Goal: Information Seeking & Learning: Learn about a topic

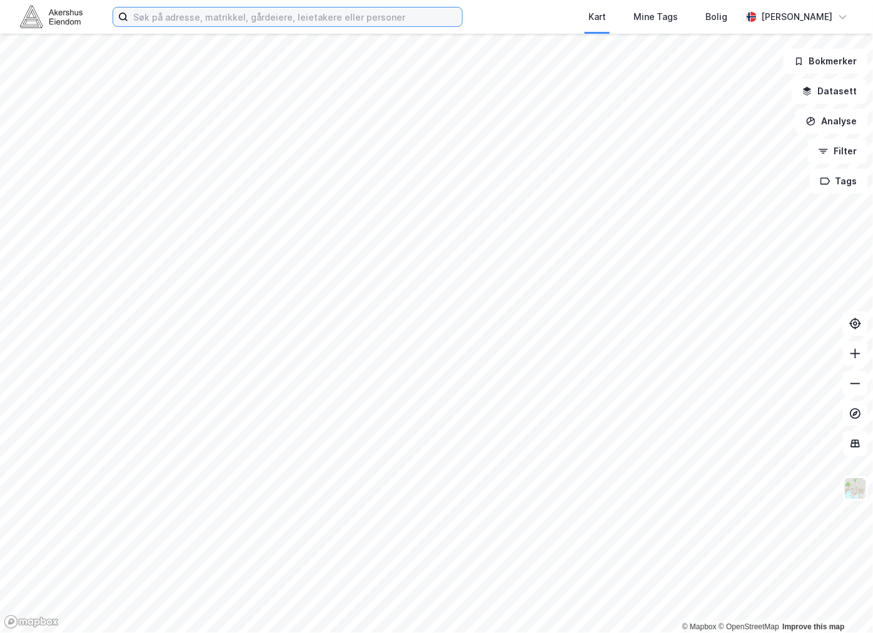
click at [211, 21] on input at bounding box center [295, 17] width 334 height 19
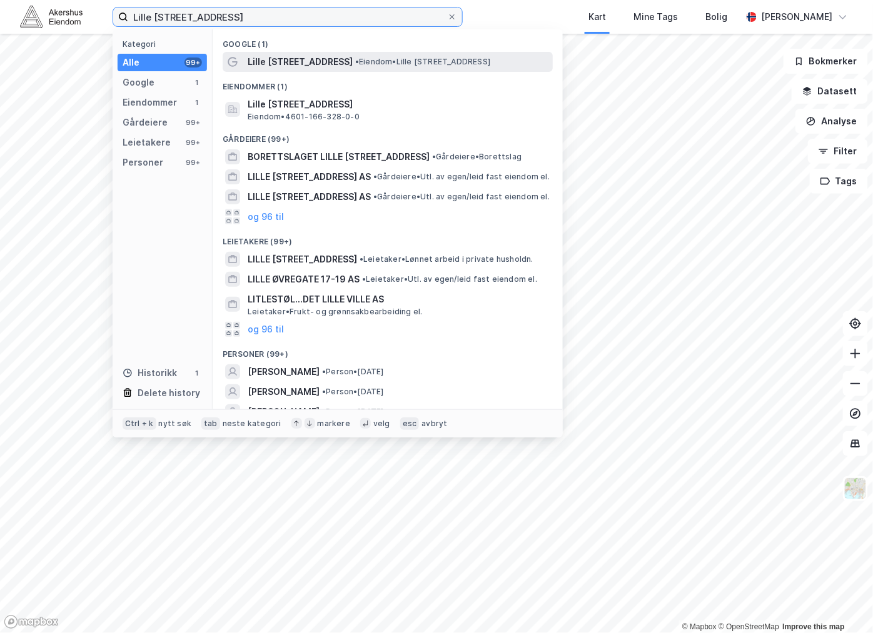
type input "Lille [STREET_ADDRESS]"
click at [296, 61] on span "Lille [STREET_ADDRESS]" at bounding box center [300, 61] width 105 height 15
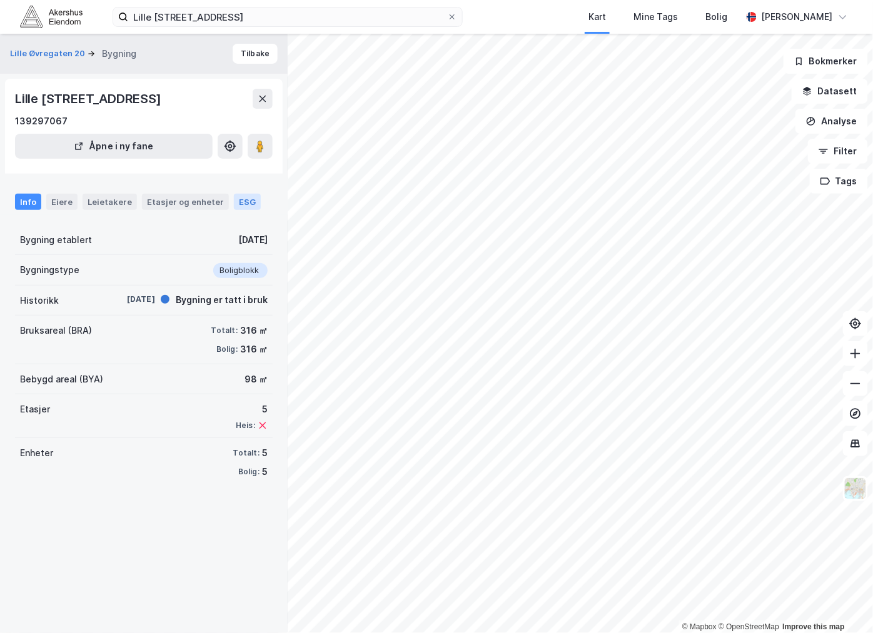
click at [234, 201] on div "ESG" at bounding box center [247, 202] width 27 height 16
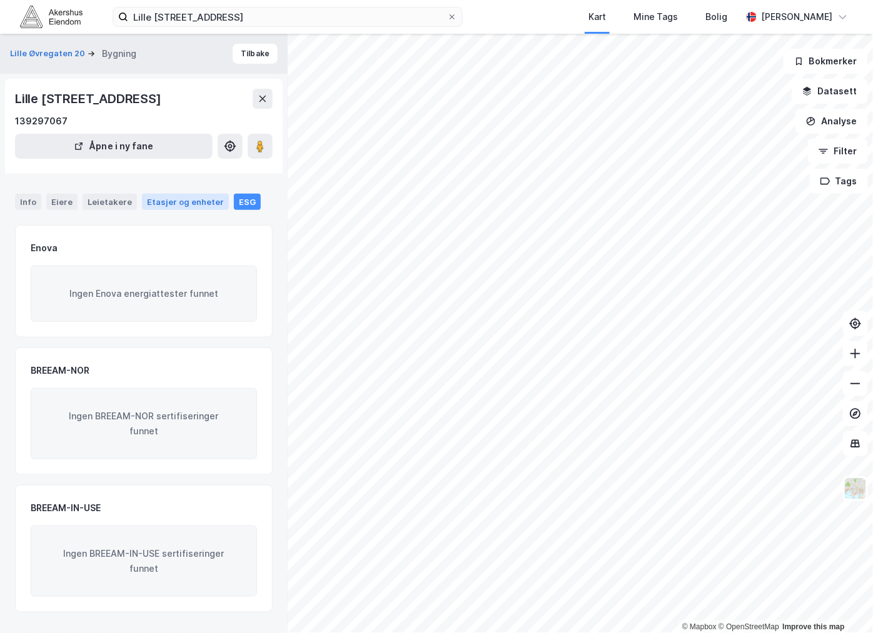
click at [179, 201] on div "Etasjer og enheter" at bounding box center [185, 201] width 77 height 11
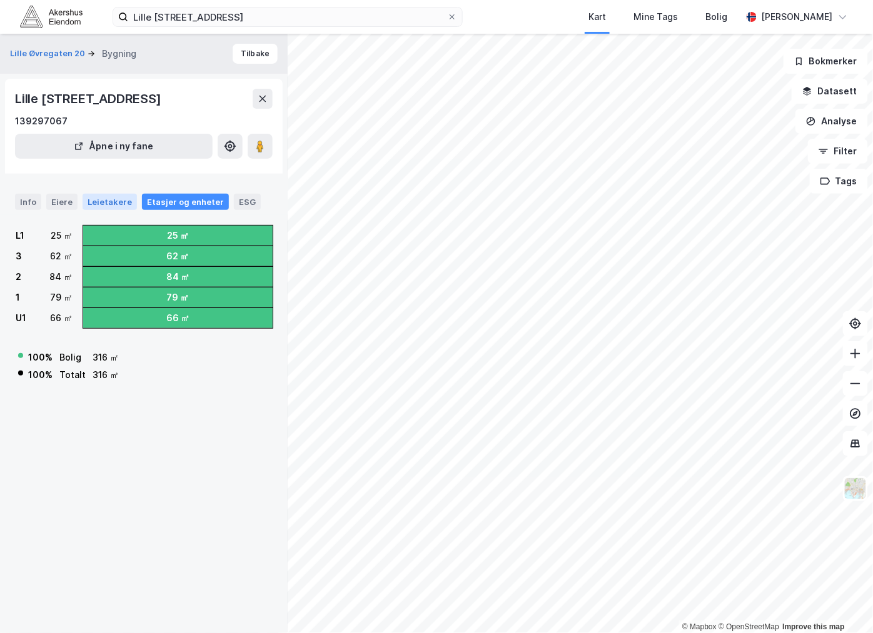
click at [72, 198] on div "Eiere" at bounding box center [61, 202] width 31 height 16
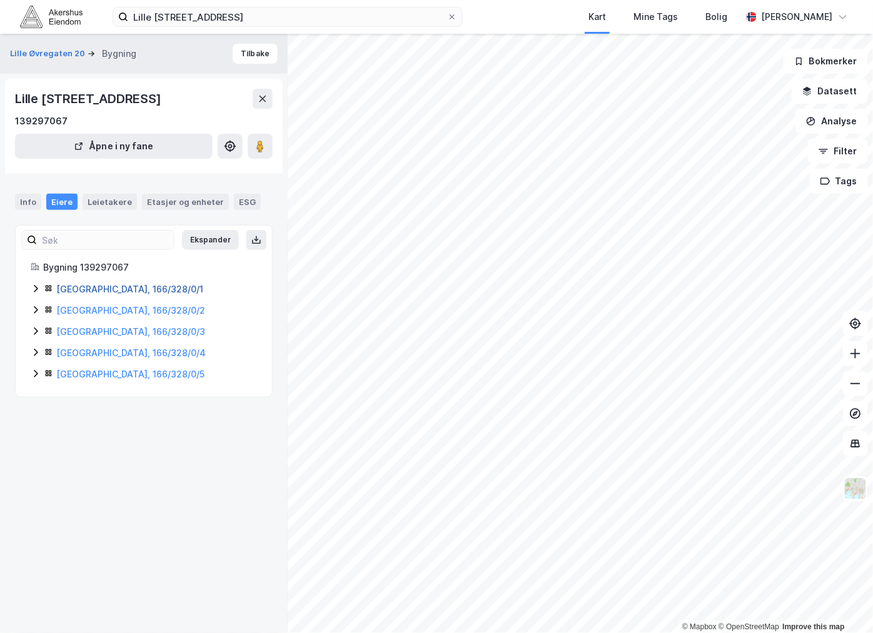
click at [80, 283] on div "Bergen, 166/328/0/1" at bounding box center [156, 289] width 201 height 15
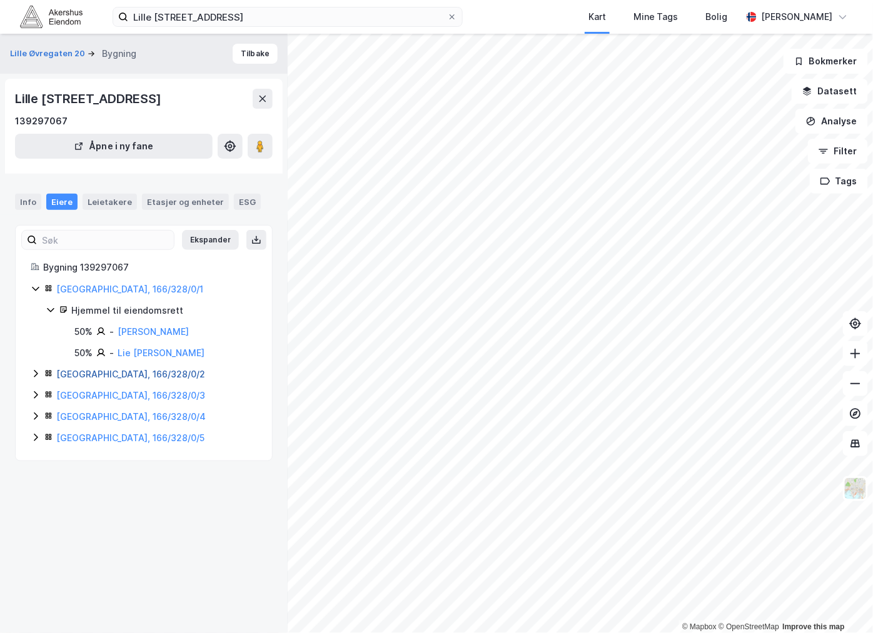
click at [103, 370] on link "Bergen, 166/328/0/2" at bounding box center [130, 374] width 149 height 11
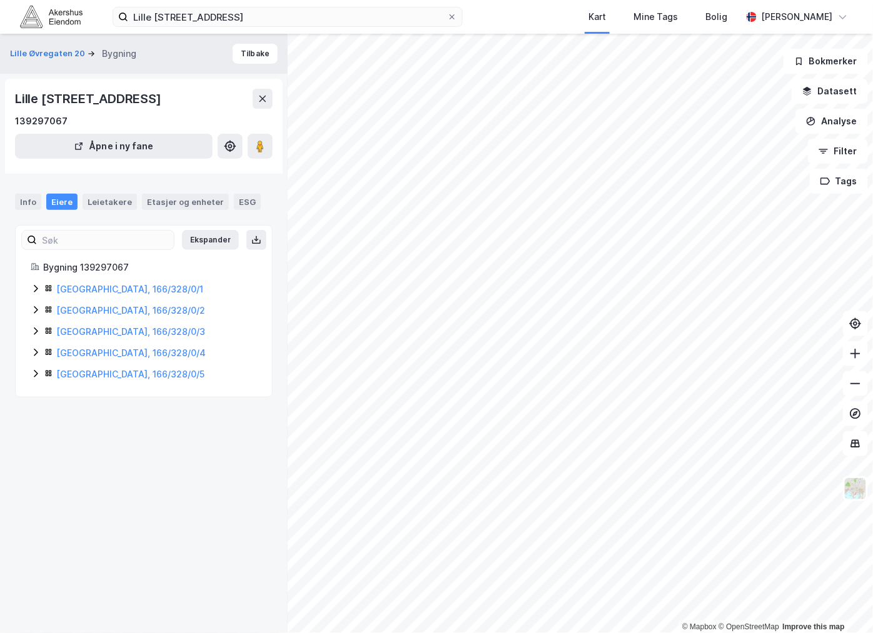
click at [35, 288] on icon at bounding box center [36, 289] width 4 height 8
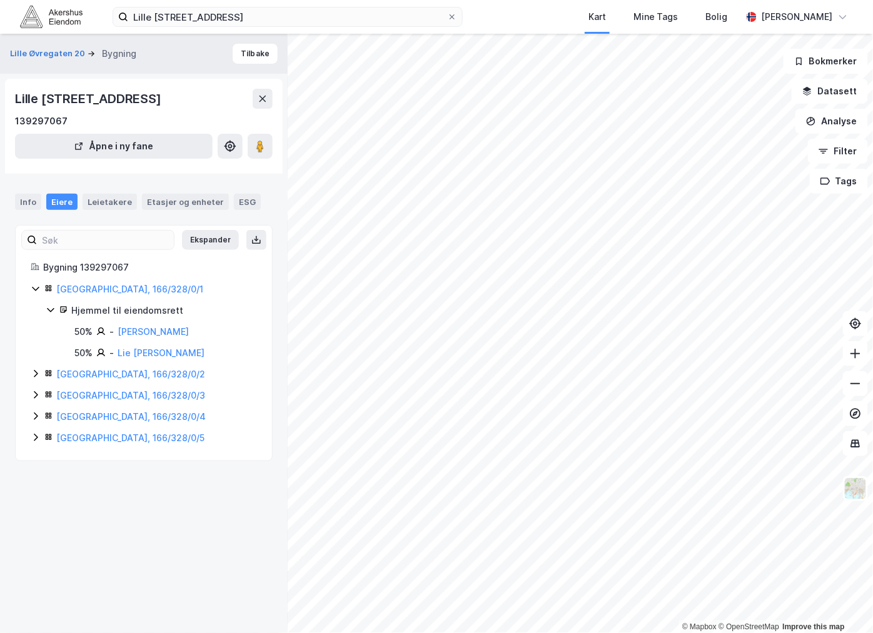
click at [33, 375] on icon at bounding box center [36, 374] width 10 height 10
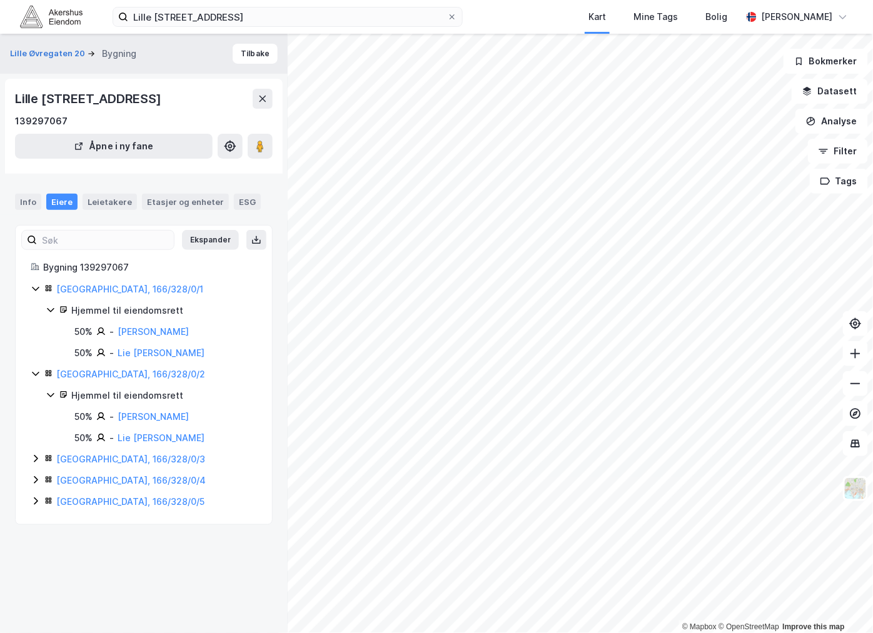
click at [34, 460] on icon at bounding box center [36, 459] width 10 height 10
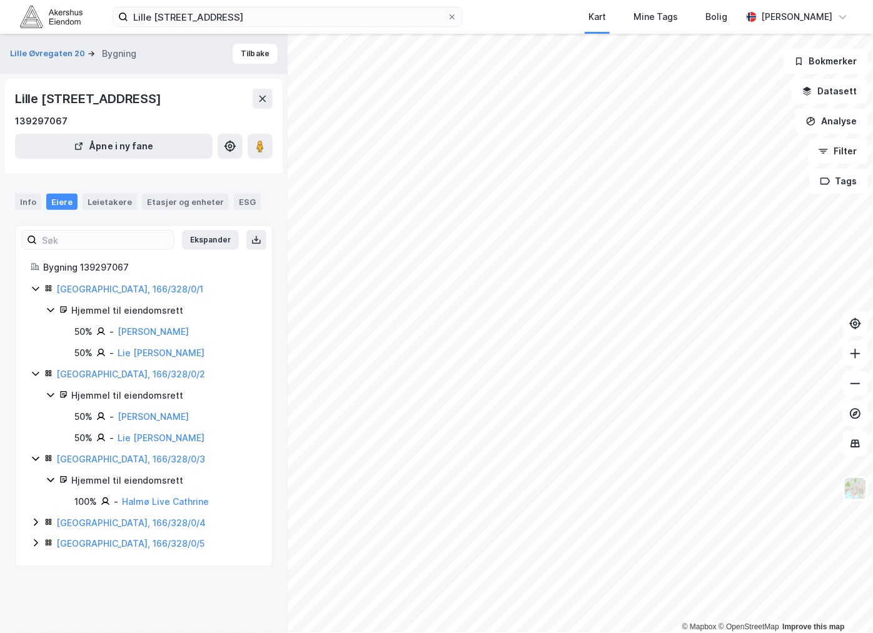
click at [33, 526] on icon at bounding box center [36, 523] width 10 height 10
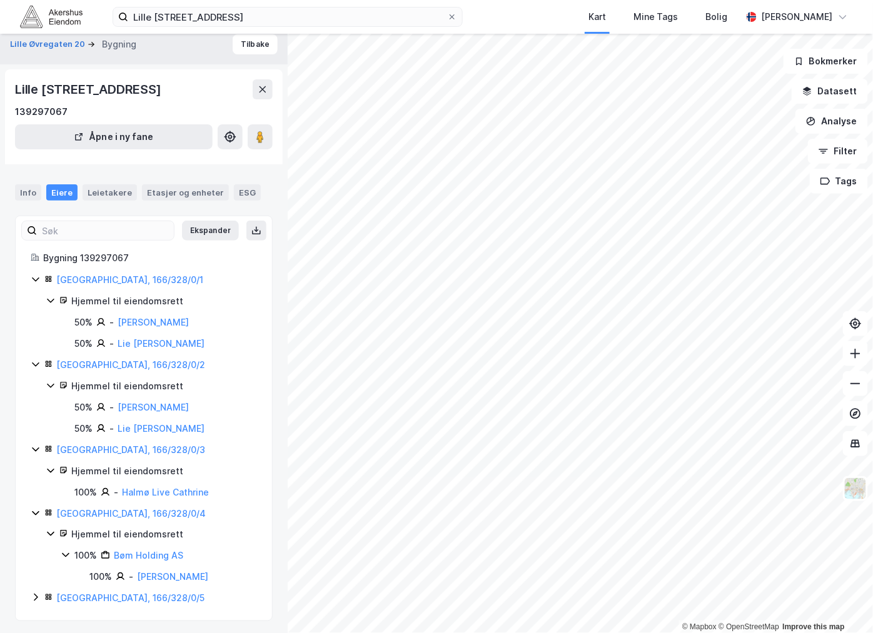
scroll to position [14, 0]
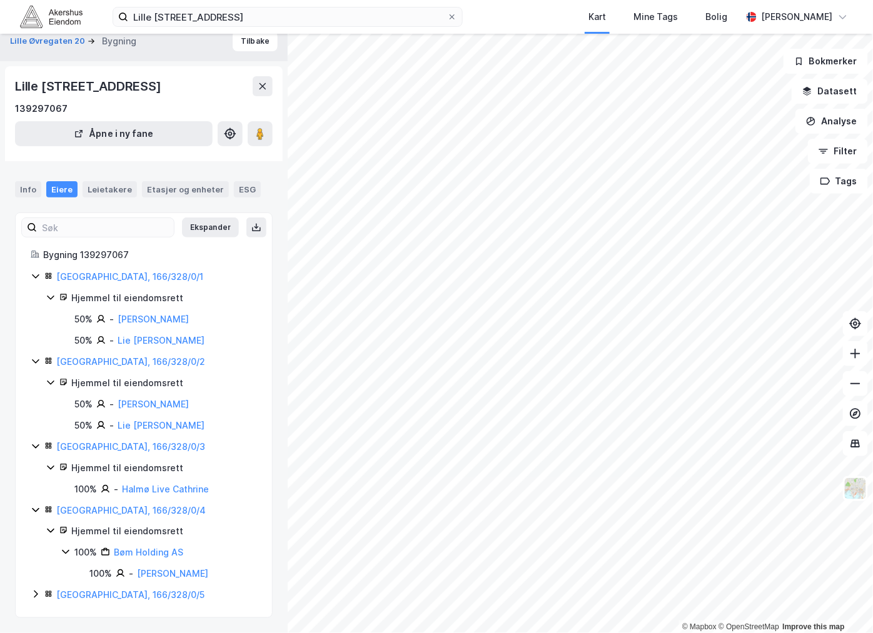
click at [34, 595] on icon at bounding box center [36, 595] width 10 height 10
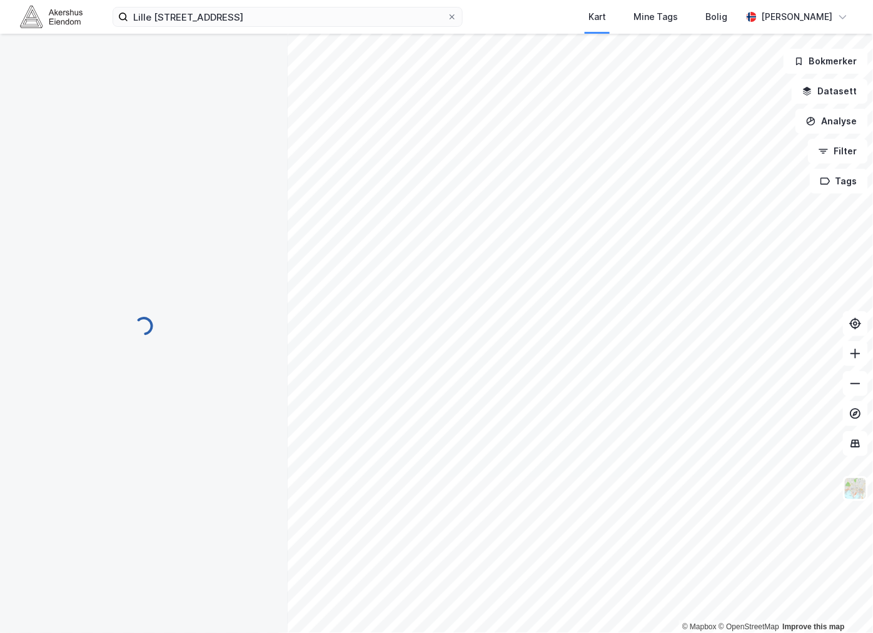
scroll to position [0, 0]
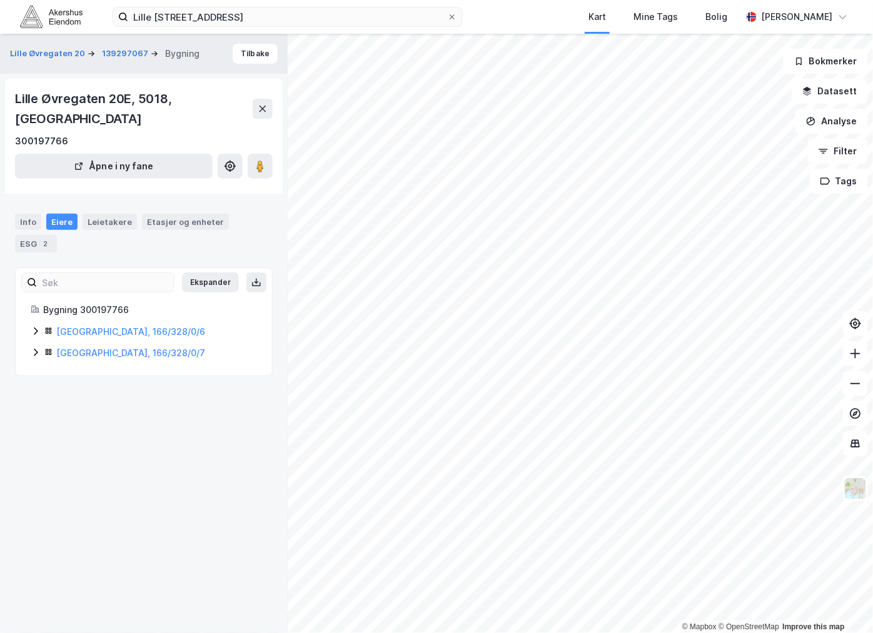
click at [33, 326] on icon at bounding box center [36, 331] width 10 height 10
click at [34, 390] on icon at bounding box center [36, 395] width 10 height 10
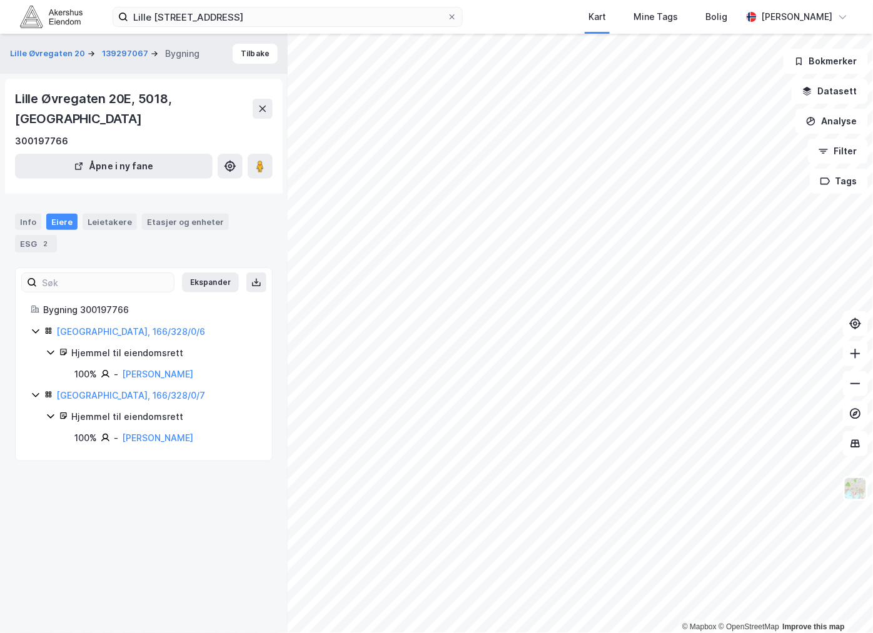
drag, startPoint x: 241, startPoint y: 353, endPoint x: 233, endPoint y: 351, distance: 7.7
click at [233, 367] on div "100% - Bysheim Synnøve Bergitte" at bounding box center [165, 374] width 183 height 15
click at [148, 467] on div "Lille Øvregaten 20 139297067 Bygning Tilbake Lille Øvregaten 20E, 5018, VESTLAN…" at bounding box center [144, 334] width 288 height 600
click at [49, 415] on icon at bounding box center [50, 417] width 7 height 4
click at [148, 470] on div "Lille Øvregaten 20 139297067 Bygning Tilbake Lille Øvregaten 20E, 5018, VESTLAN…" at bounding box center [144, 334] width 288 height 600
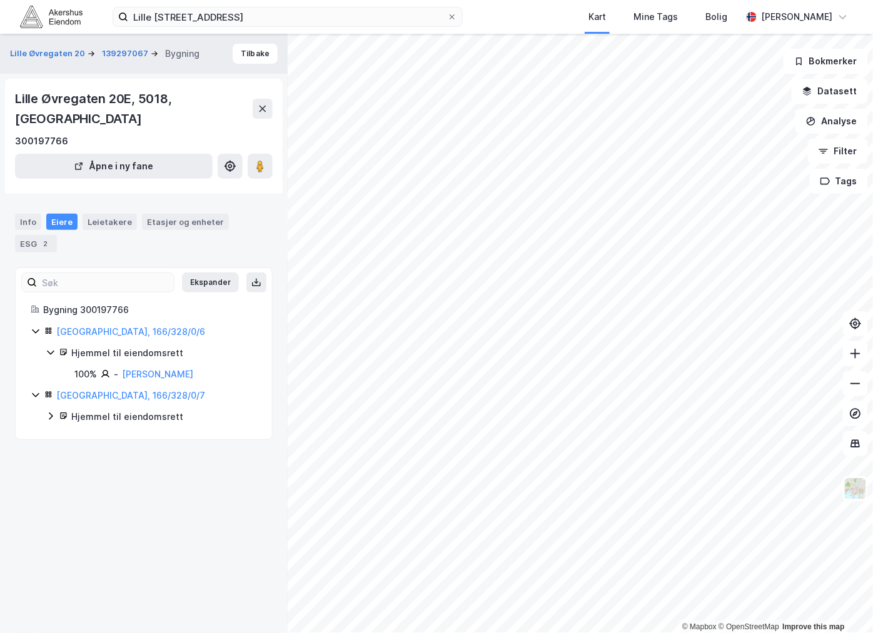
click at [121, 469] on div "Lille Øvregaten 20 139297067 Bygning Tilbake Lille Øvregaten 20E, 5018, VESTLAN…" at bounding box center [144, 334] width 288 height 600
click at [138, 471] on div "Lille Øvregaten 20 139297067 Bygning Tilbake Lille Øvregaten 20E, 5018, VESTLAN…" at bounding box center [144, 334] width 288 height 600
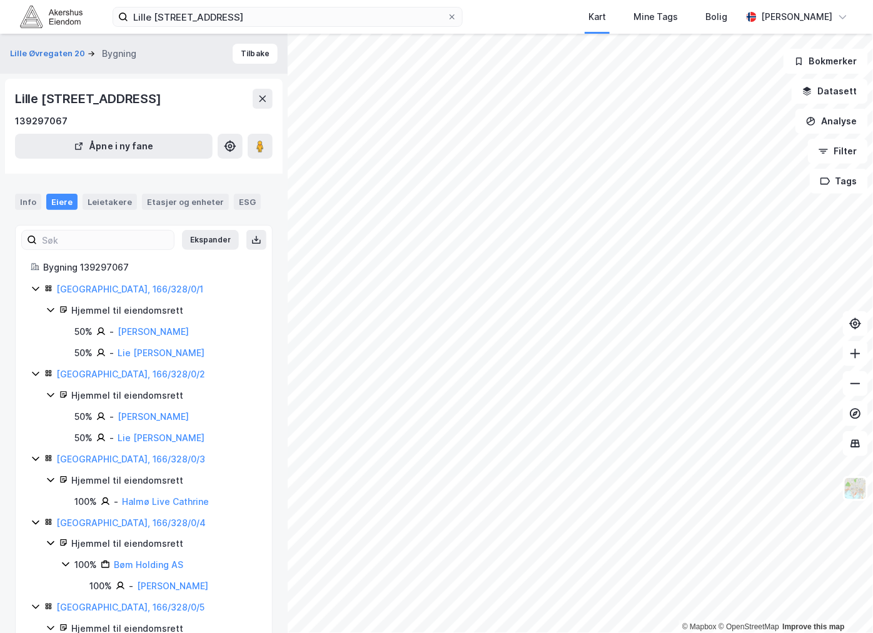
click at [111, 216] on div "Info Eiere Leietakere Etasjer og enheter ESG Ekspander Bygning 139297067 Bergen…" at bounding box center [144, 447] width 258 height 537
click at [101, 199] on div "Leietakere" at bounding box center [110, 202] width 54 height 16
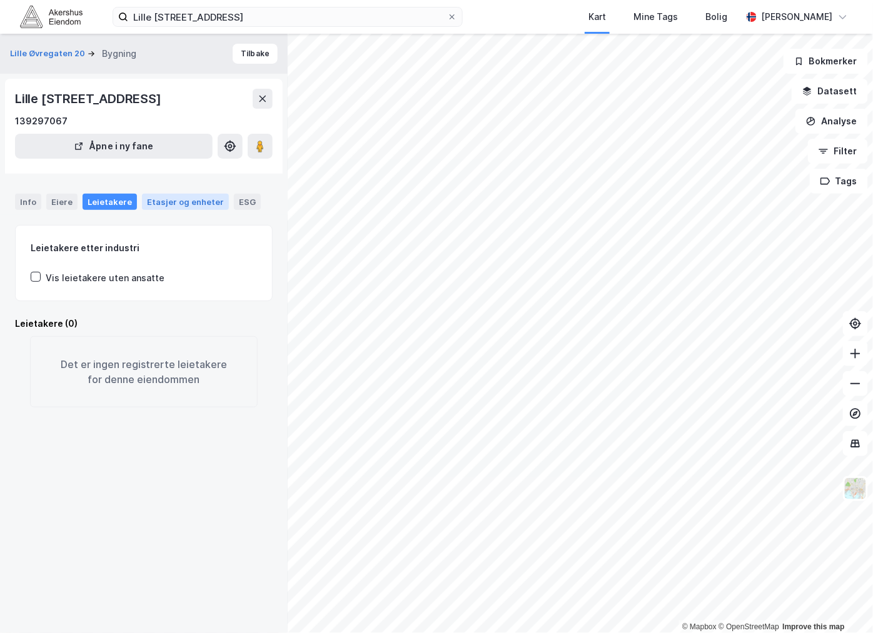
click at [171, 198] on div "Etasjer og enheter" at bounding box center [185, 201] width 77 height 11
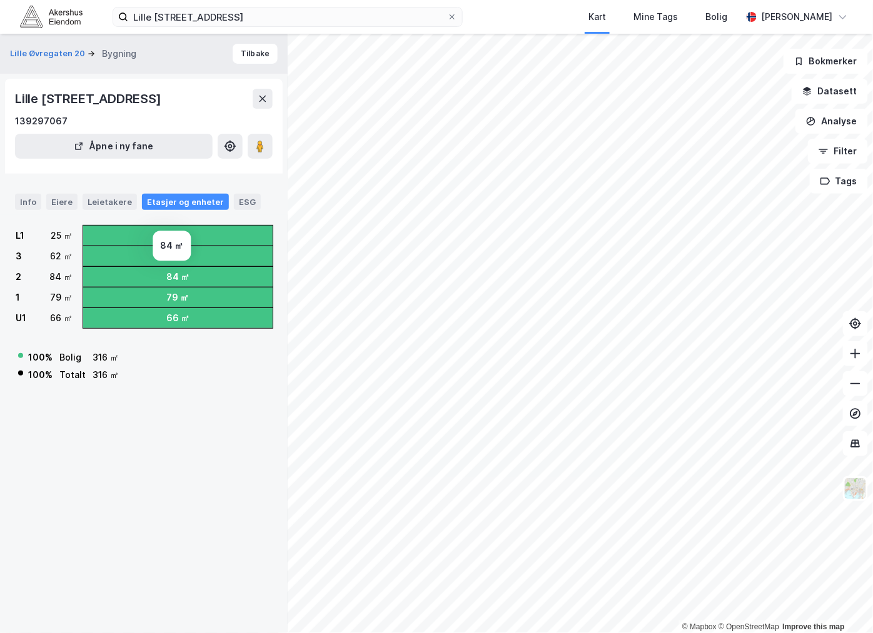
click at [168, 269] on div "84 ㎡" at bounding box center [177, 276] width 23 height 15
click at [159, 276] on div "84 ㎡" at bounding box center [177, 277] width 189 height 20
drag, startPoint x: 185, startPoint y: 276, endPoint x: 141, endPoint y: 275, distance: 43.8
click at [141, 275] on div "84 ㎡" at bounding box center [177, 277] width 189 height 20
click at [53, 259] on div "62 ㎡" at bounding box center [61, 256] width 23 height 15
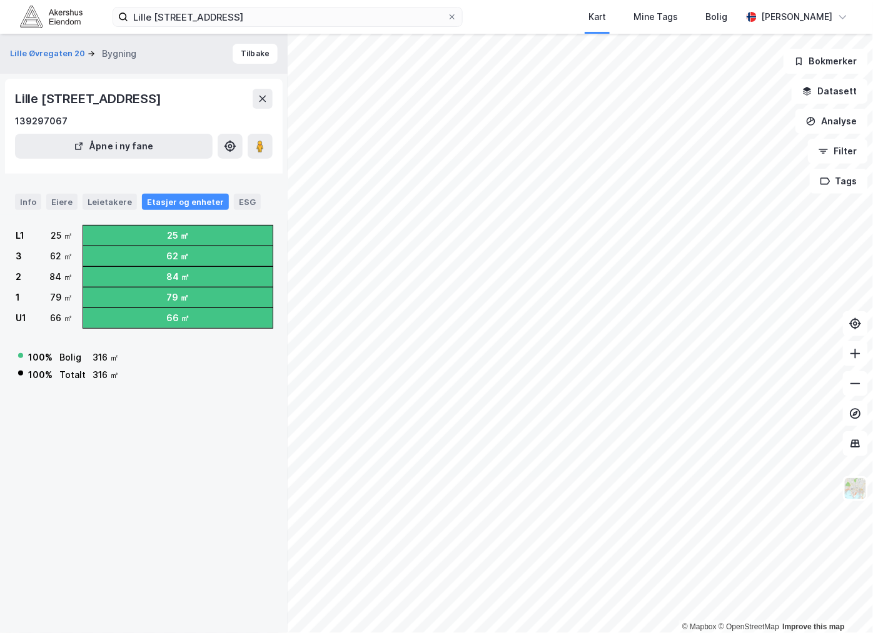
click at [21, 315] on div "U1" at bounding box center [21, 318] width 11 height 15
click at [17, 294] on div "1" at bounding box center [18, 297] width 4 height 15
click at [49, 276] on div "84 ㎡" at bounding box center [60, 276] width 23 height 15
click at [23, 278] on div "2 84 ㎡" at bounding box center [44, 277] width 57 height 20
drag, startPoint x: 48, startPoint y: 276, endPoint x: 74, endPoint y: 276, distance: 26.3
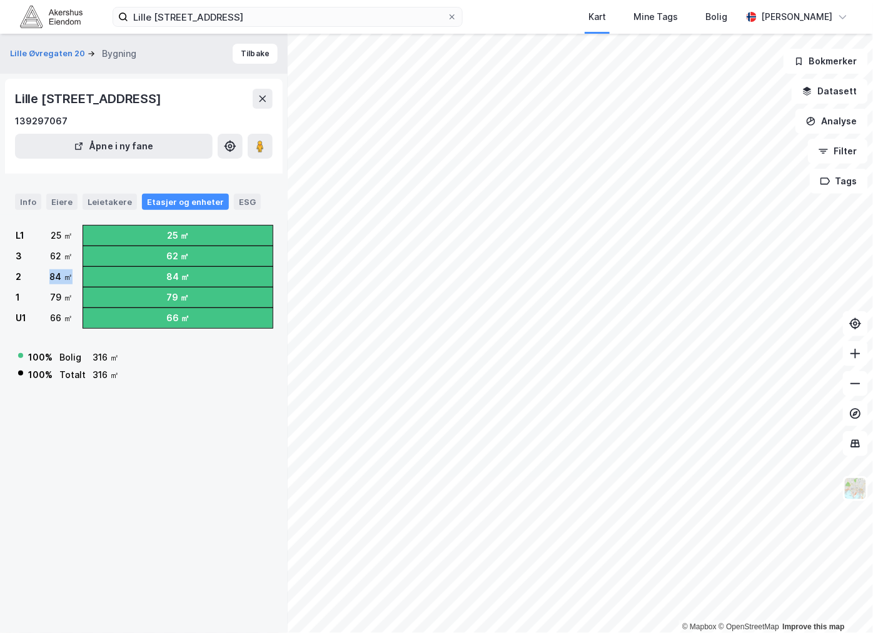
click at [74, 276] on div "L1 25 ㎡ 3 62 ㎡ 2 84 ㎡ 1 79 ㎡ U1 66 ㎡ 25 ㎡ 62 ㎡ 84 ㎡ 79 ㎡ 66 ㎡" at bounding box center [144, 276] width 258 height 103
click at [63, 277] on div "84 ㎡" at bounding box center [60, 276] width 23 height 15
drag, startPoint x: 46, startPoint y: 278, endPoint x: 76, endPoint y: 276, distance: 30.0
click at [76, 276] on div "L1 25 ㎡ 3 62 ㎡ 2 84 ㎡ 1 79 ㎡ U1 66 ㎡ 25 ㎡ 62 ㎡ 84 ㎡ 79 ㎡ 66 ㎡" at bounding box center [144, 276] width 258 height 103
click at [63, 274] on div "84 ㎡" at bounding box center [60, 276] width 23 height 15
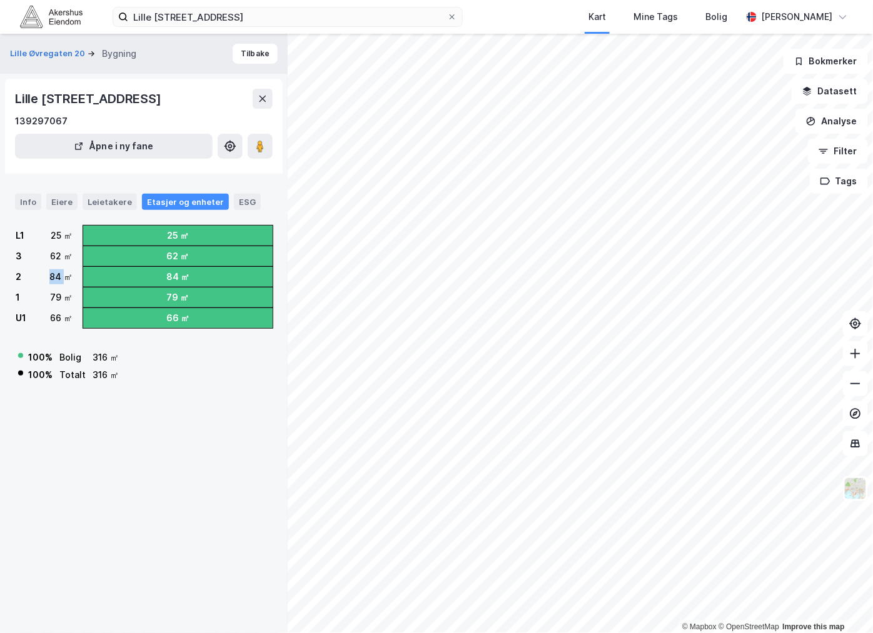
drag, startPoint x: 49, startPoint y: 275, endPoint x: 63, endPoint y: 276, distance: 14.4
click at [63, 276] on div "84 ㎡" at bounding box center [60, 276] width 23 height 15
click at [93, 371] on div "316 ㎡" at bounding box center [106, 375] width 26 height 15
click at [52, 426] on div "Lille Øvregaten 20 Bygning Tilbake Lille Øvregaten 20F, 5018, VESTLAND 13929706…" at bounding box center [144, 334] width 288 height 600
click at [53, 422] on div "Lille Øvregaten 20 Bygning Tilbake Lille Øvregaten 20F, 5018, VESTLAND 13929706…" at bounding box center [144, 334] width 288 height 600
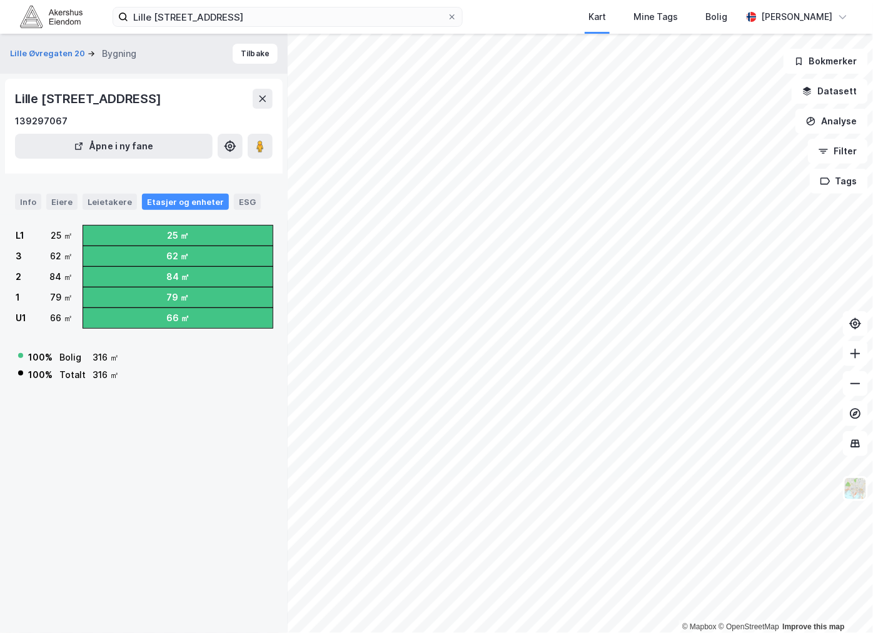
drag, startPoint x: 238, startPoint y: 204, endPoint x: 216, endPoint y: 202, distance: 21.3
click at [238, 204] on div "ESG" at bounding box center [247, 202] width 27 height 16
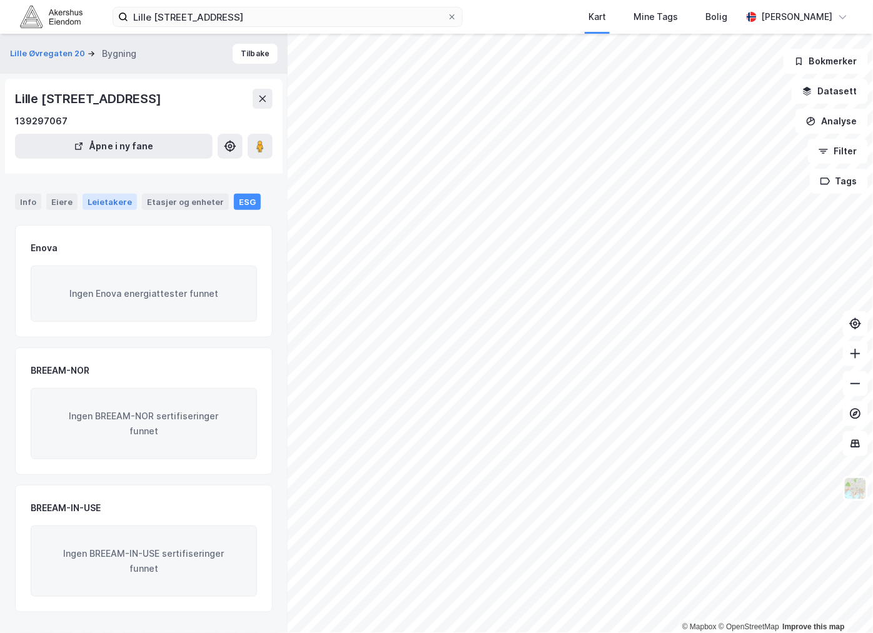
click at [115, 204] on div "Leietakere" at bounding box center [110, 202] width 54 height 16
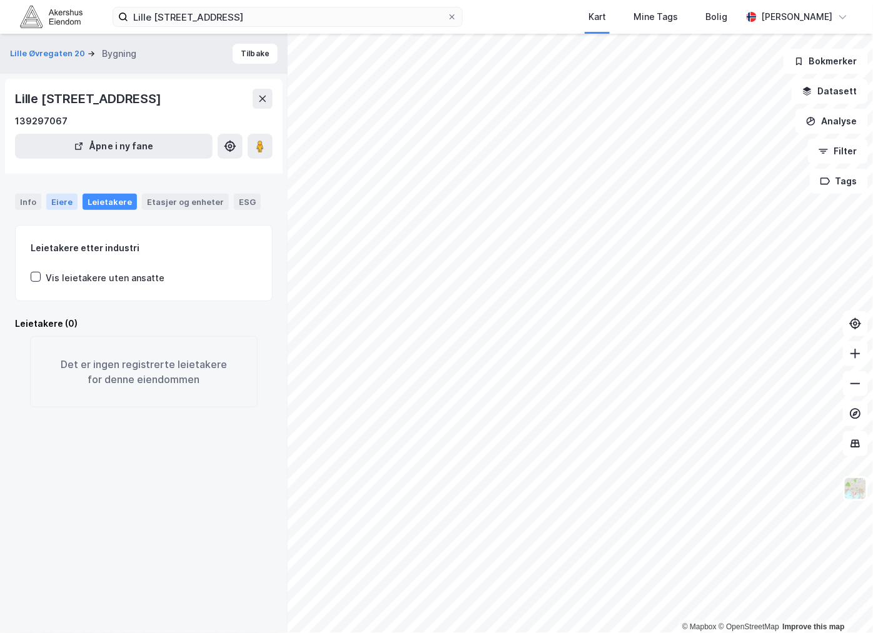
click at [54, 201] on div "Eiere" at bounding box center [61, 202] width 31 height 16
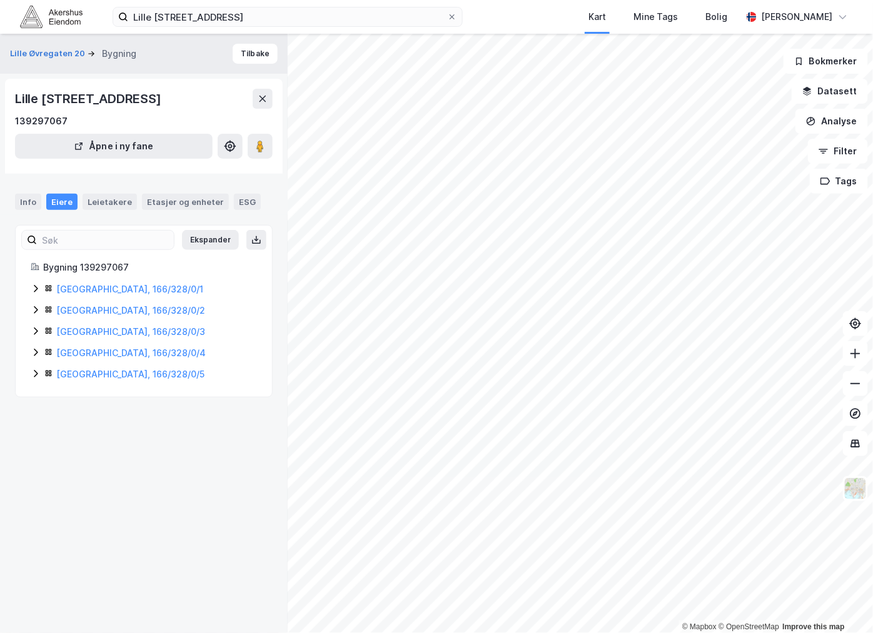
click at [35, 199] on div "Info" at bounding box center [28, 202] width 26 height 16
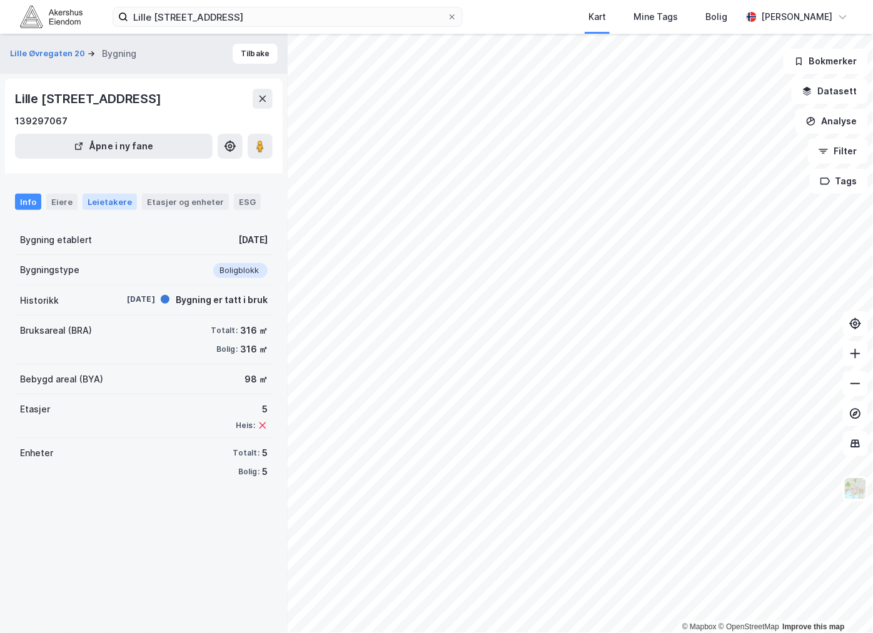
click at [108, 199] on div "Leietakere" at bounding box center [110, 202] width 54 height 16
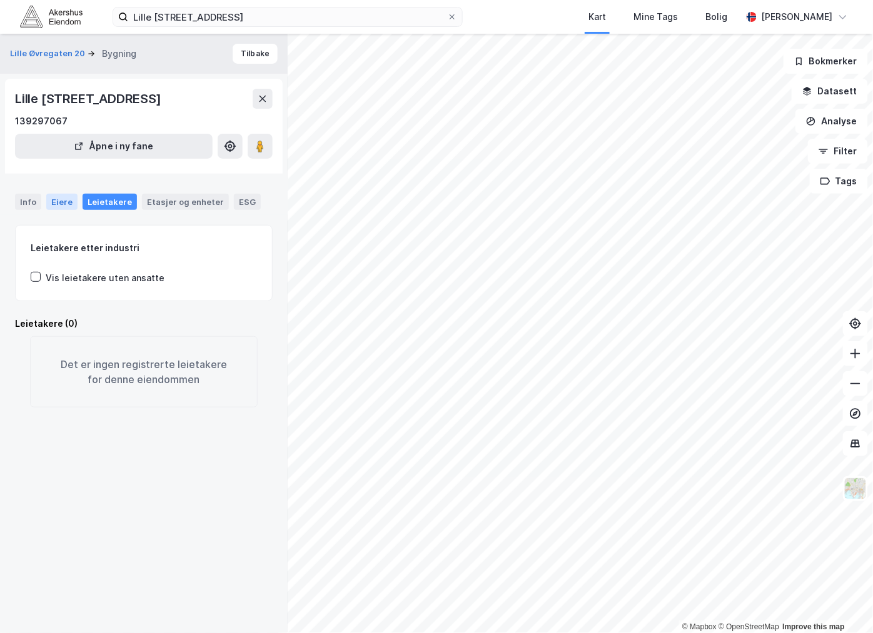
click at [63, 200] on div "Eiere" at bounding box center [61, 202] width 31 height 16
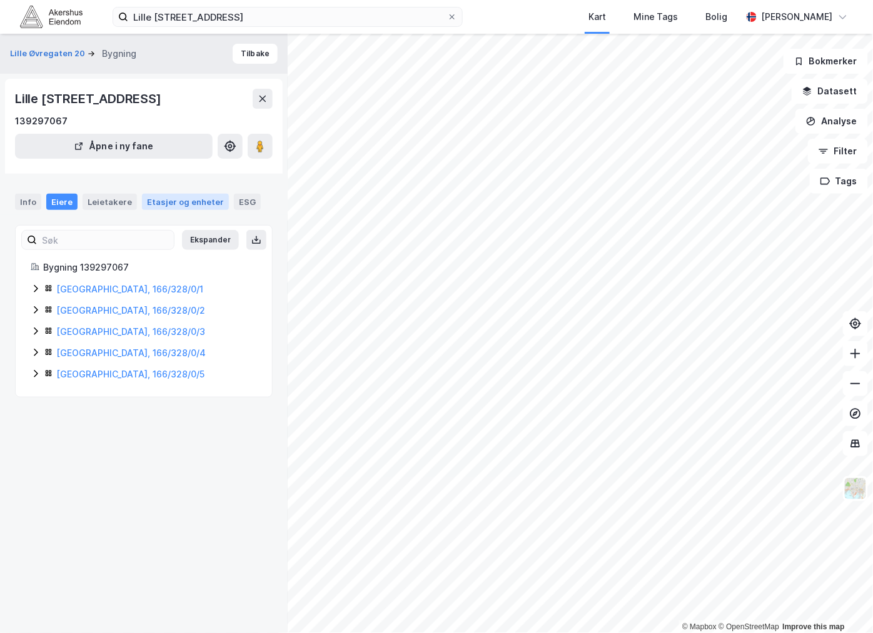
click at [154, 196] on div "Etasjer og enheter" at bounding box center [185, 201] width 77 height 11
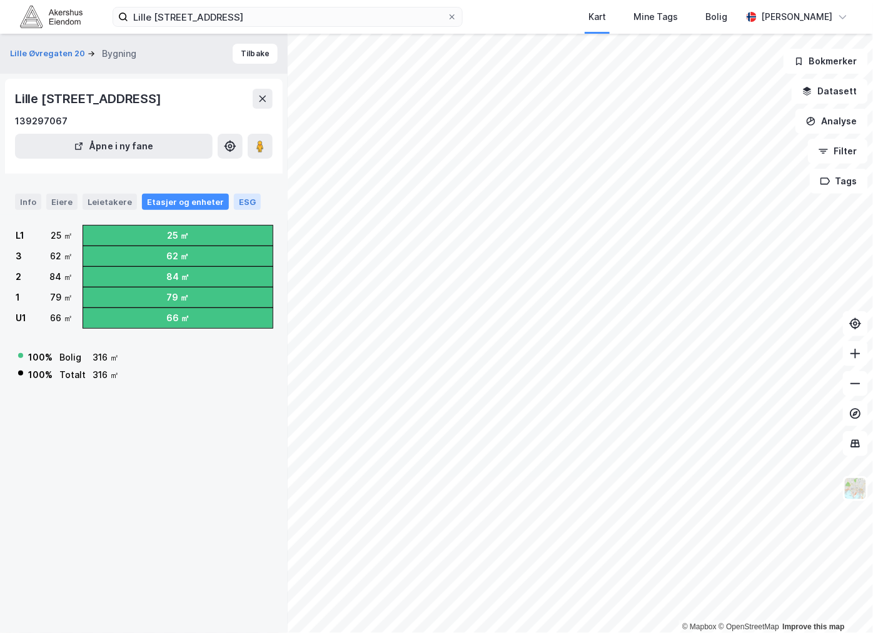
click at [236, 198] on div "ESG" at bounding box center [247, 202] width 27 height 16
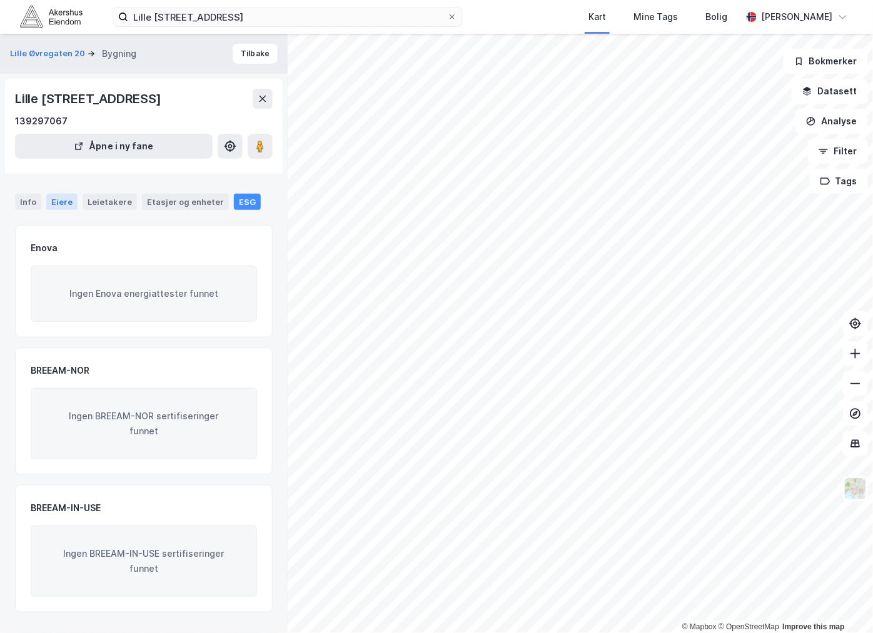
click at [73, 204] on div "Eiere" at bounding box center [61, 202] width 31 height 16
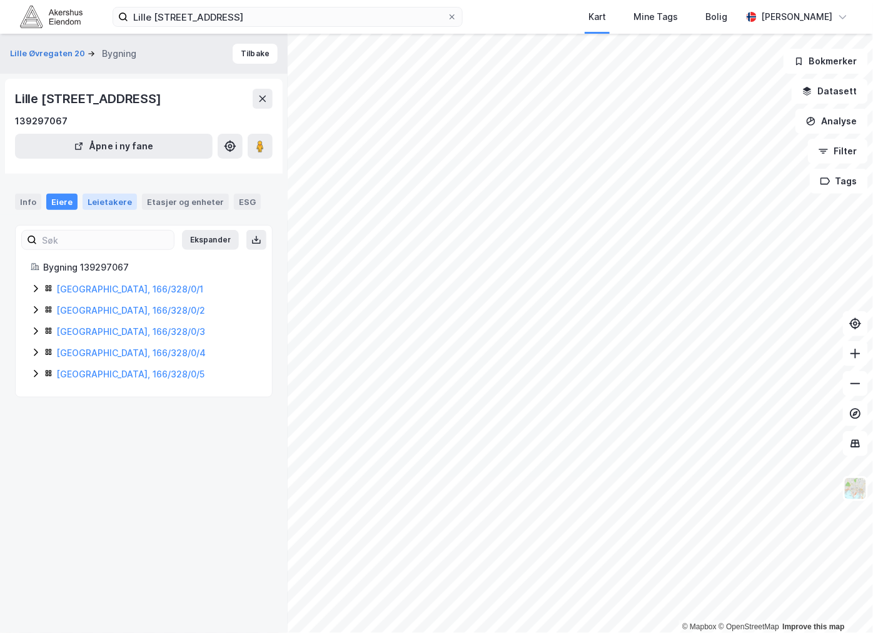
click at [104, 206] on div "Leietakere" at bounding box center [110, 202] width 54 height 16
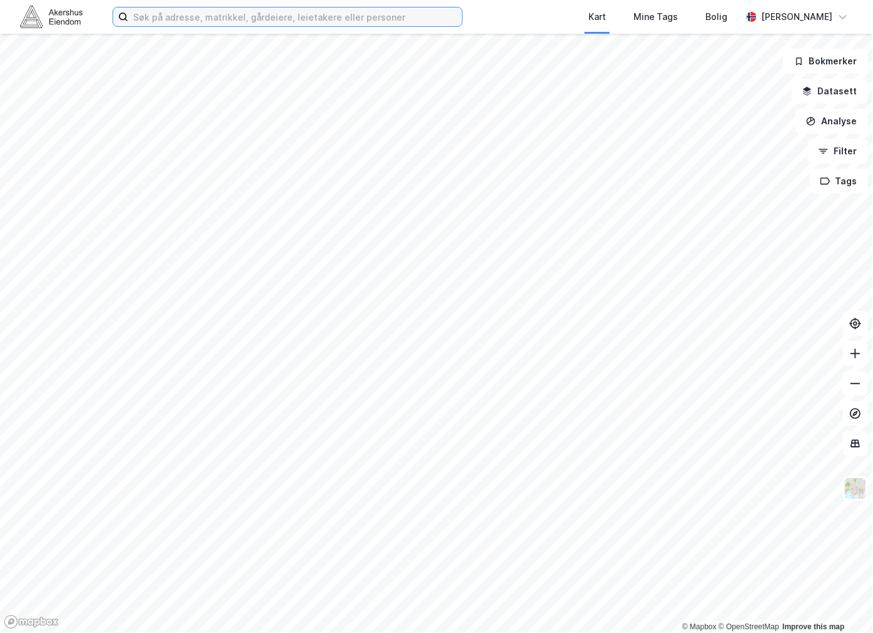
click at [171, 19] on input at bounding box center [295, 17] width 334 height 19
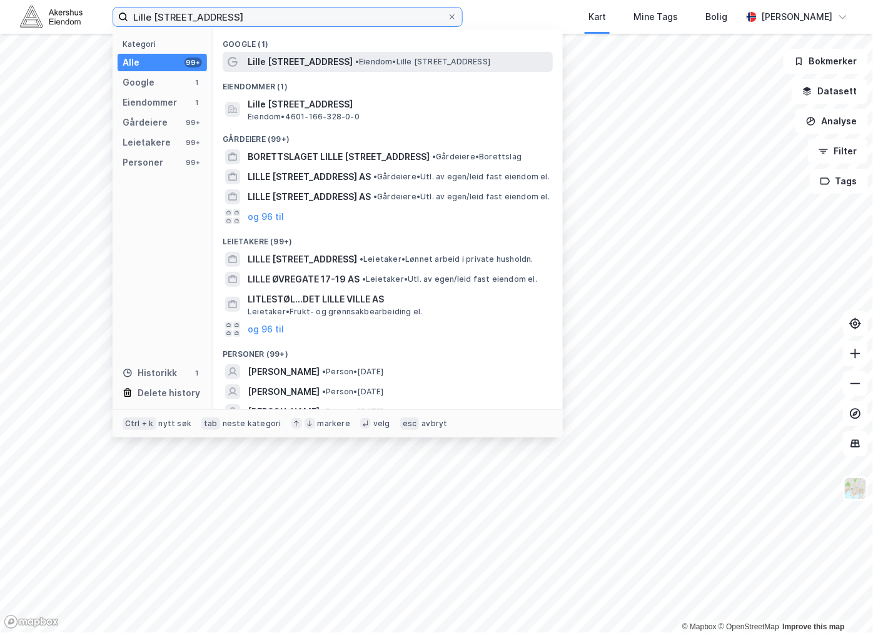
type input "Lille [STREET_ADDRESS]"
click at [291, 63] on span "Lille [STREET_ADDRESS]" at bounding box center [300, 61] width 105 height 15
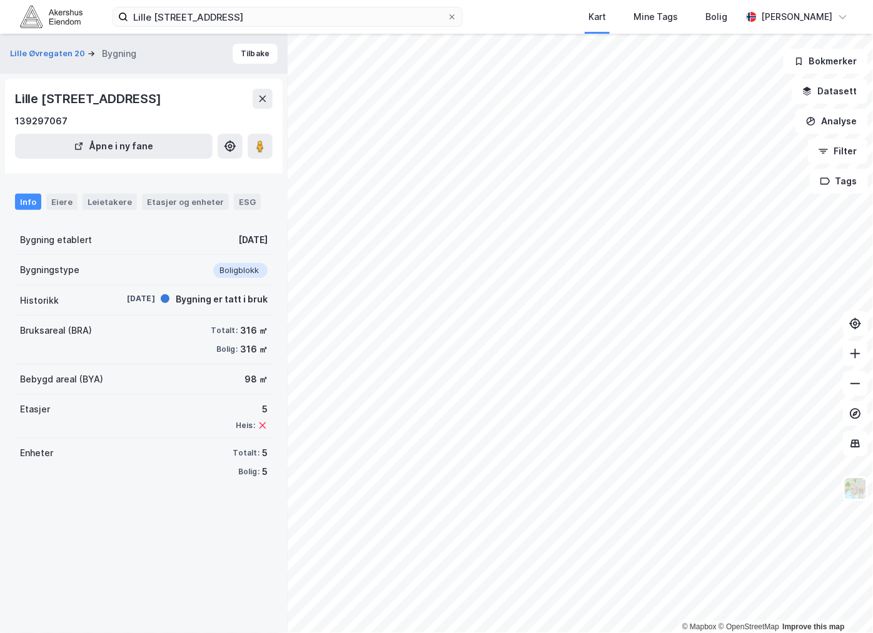
click at [156, 523] on div "Lille Øvregaten 20 Bygning Tilbake Lille [STREET_ADDRESS] 139297067 Åpne i ny f…" at bounding box center [144, 334] width 288 height 600
